Goal: Task Accomplishment & Management: Manage account settings

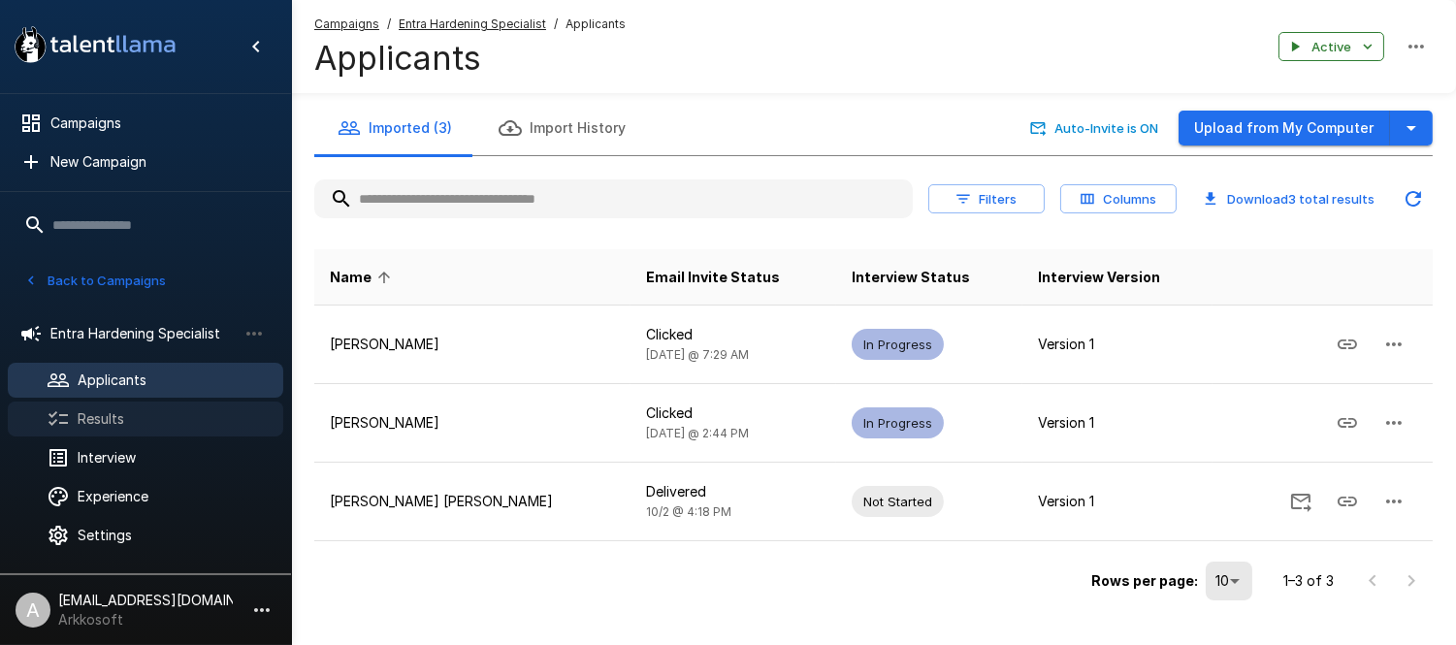
click at [153, 428] on span "Results" at bounding box center [173, 418] width 190 height 19
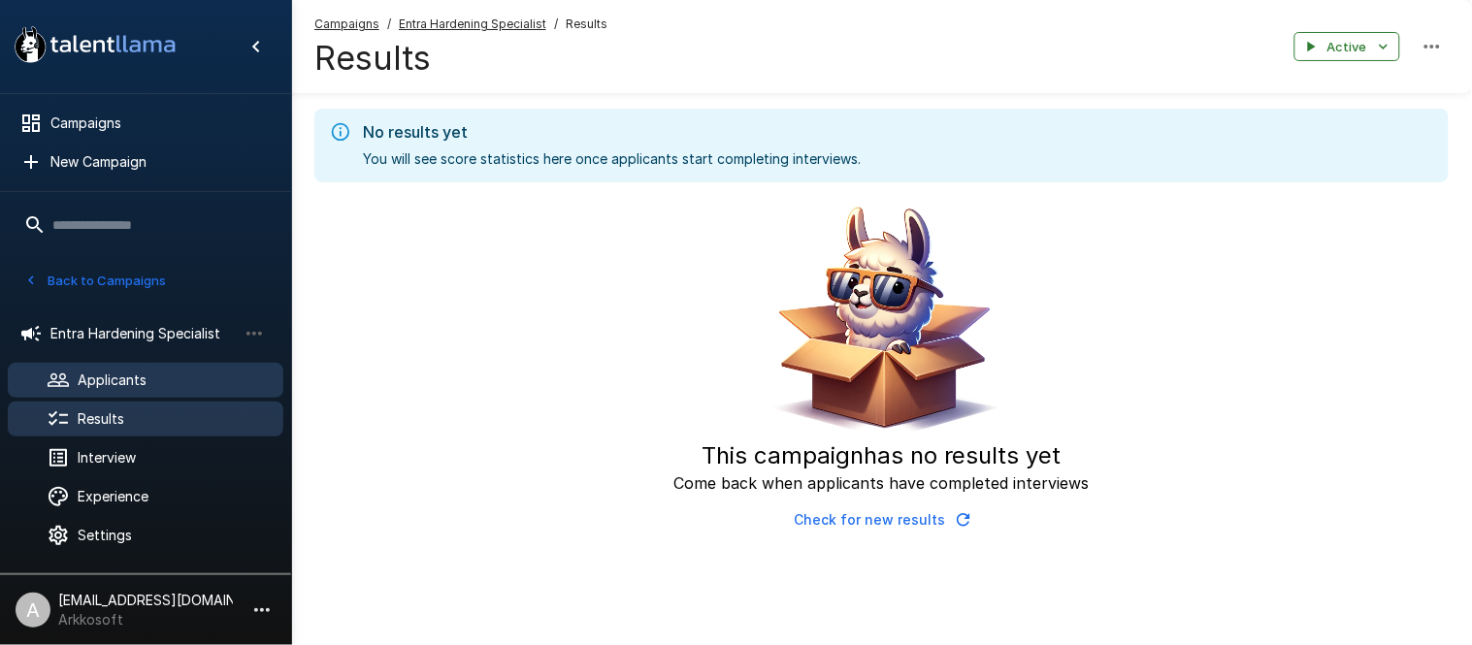
click at [155, 381] on span "Applicants" at bounding box center [173, 380] width 190 height 19
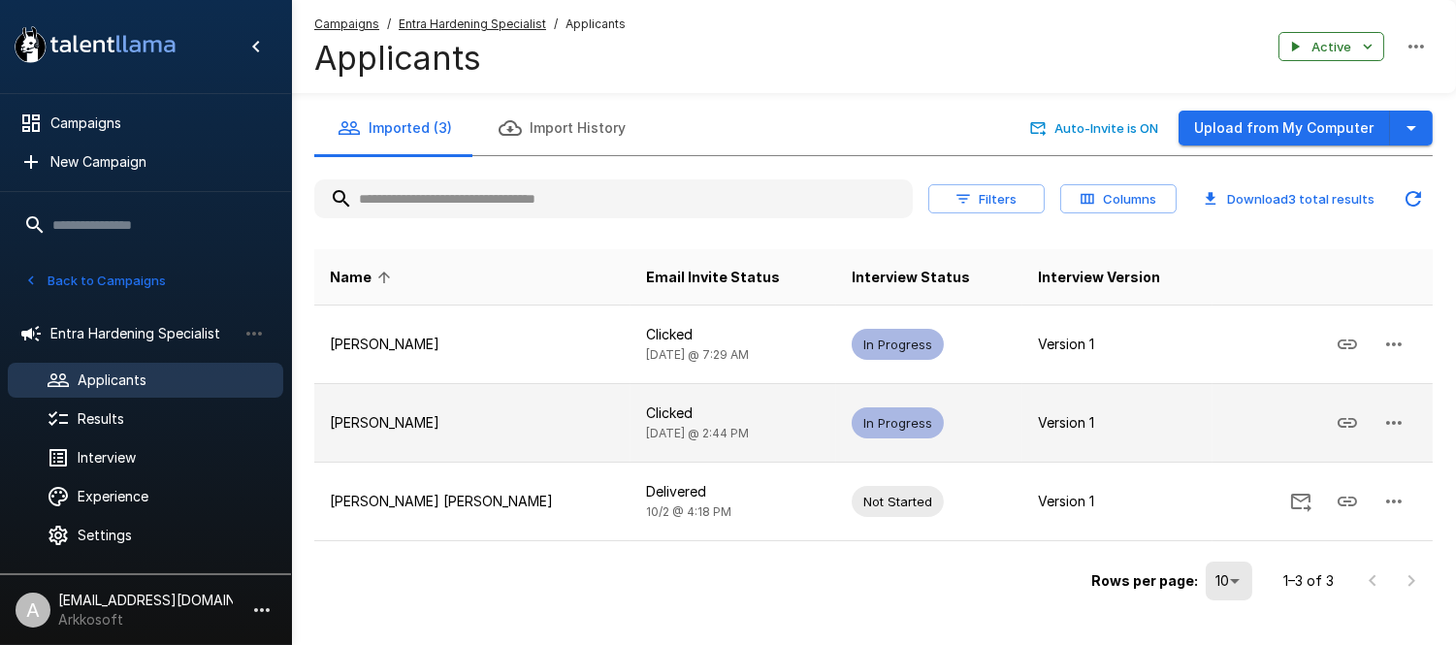
click at [381, 418] on p "[PERSON_NAME]" at bounding box center [472, 422] width 285 height 19
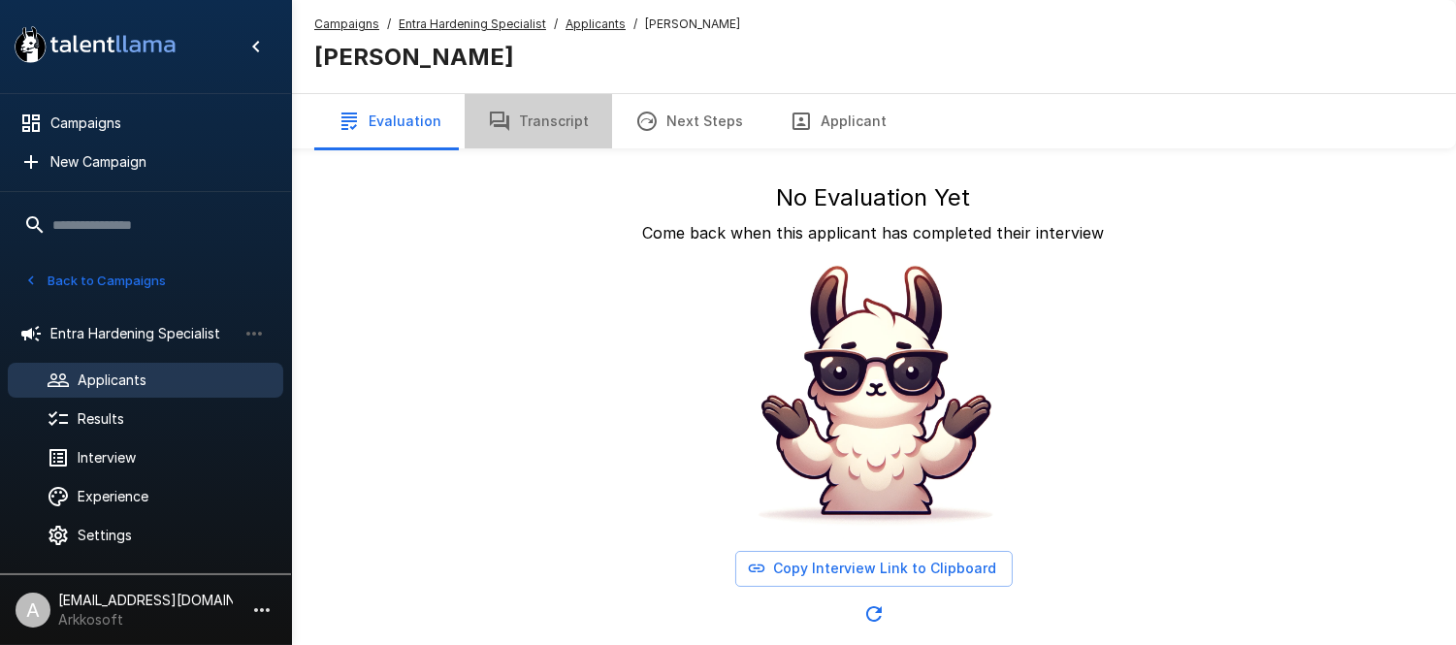
click at [560, 121] on button "Transcript" at bounding box center [538, 121] width 147 height 54
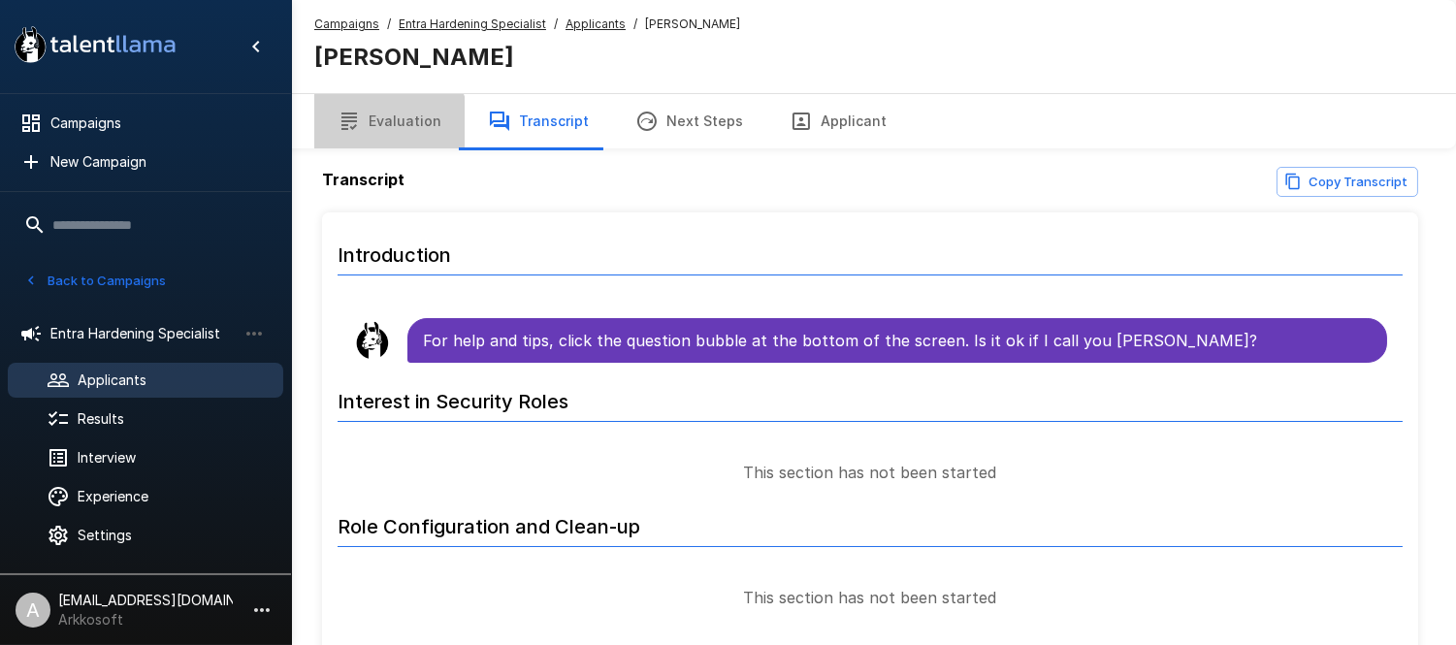
click at [389, 126] on button "Evaluation" at bounding box center [389, 121] width 150 height 54
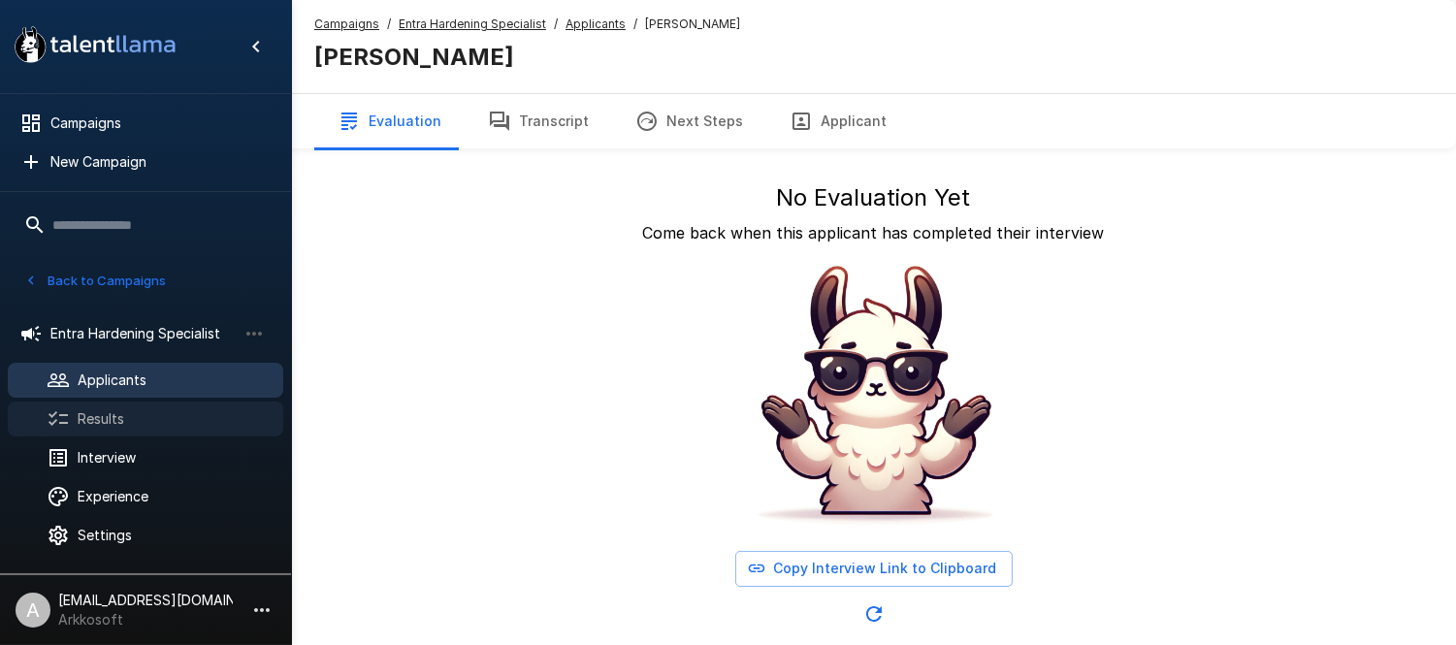
click at [144, 410] on span "Results" at bounding box center [173, 418] width 190 height 19
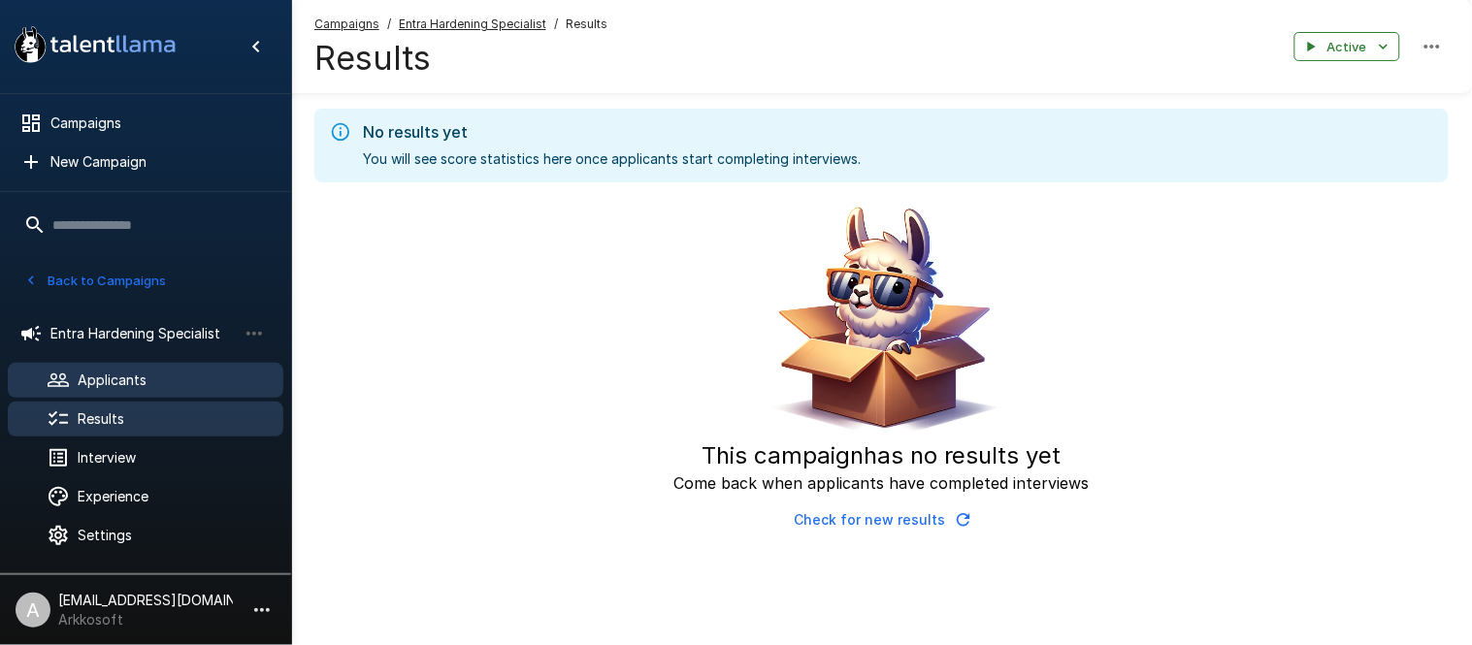
click at [147, 380] on span "Applicants" at bounding box center [173, 380] width 190 height 19
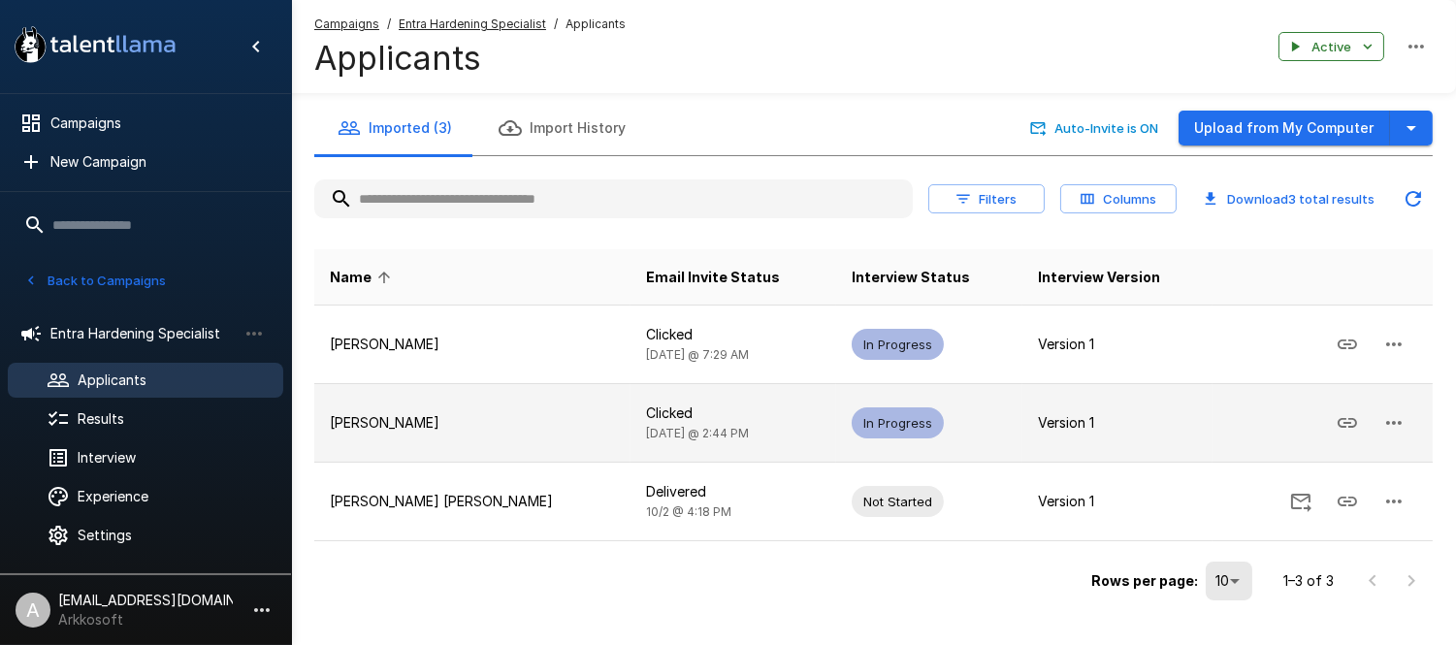
click at [478, 403] on td "[PERSON_NAME]" at bounding box center [472, 423] width 316 height 79
